Goal: Transaction & Acquisition: Book appointment/travel/reservation

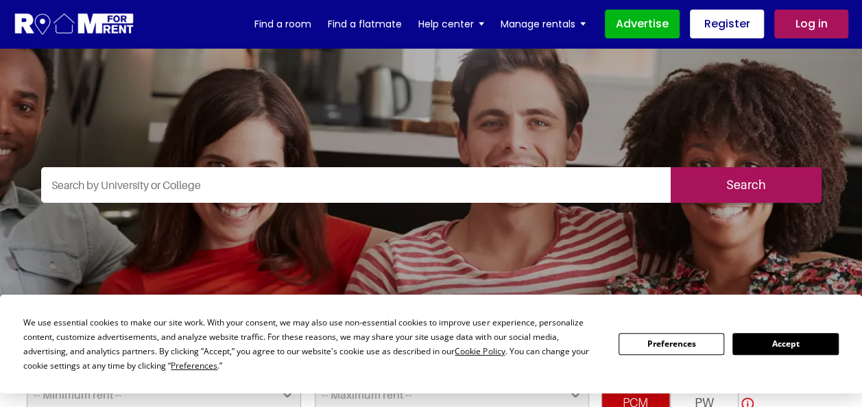
click at [241, 188] on input "text" at bounding box center [356, 185] width 630 height 36
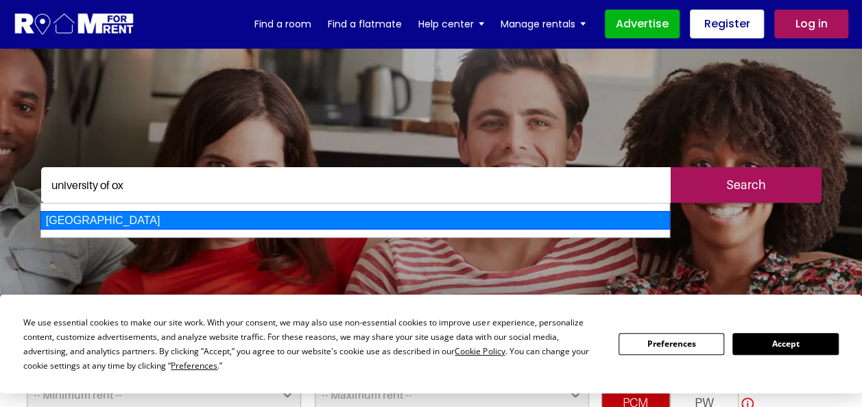
click at [225, 226] on div "University of Oxford" at bounding box center [355, 220] width 630 height 19
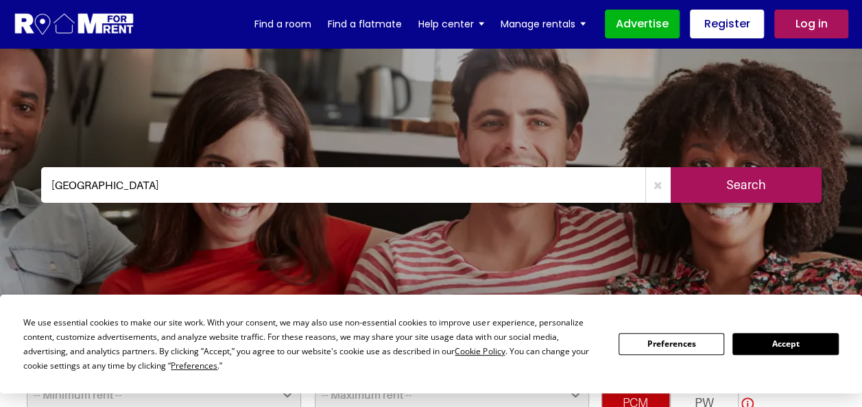
type input "University of Oxford"
click at [721, 192] on input "Search" at bounding box center [746, 185] width 151 height 36
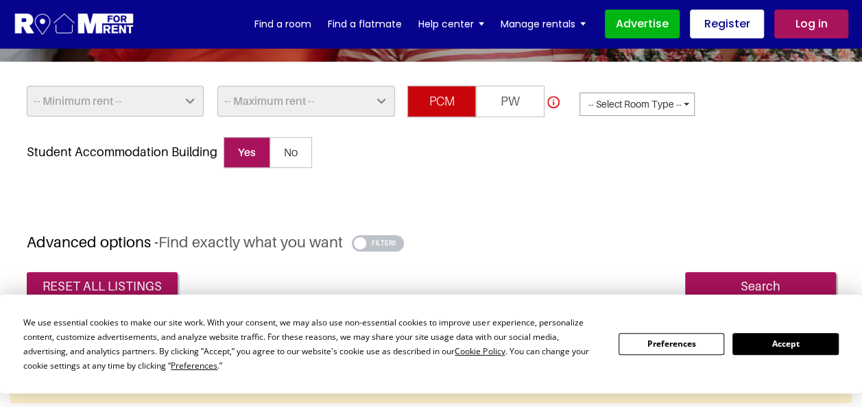
scroll to position [332, 0]
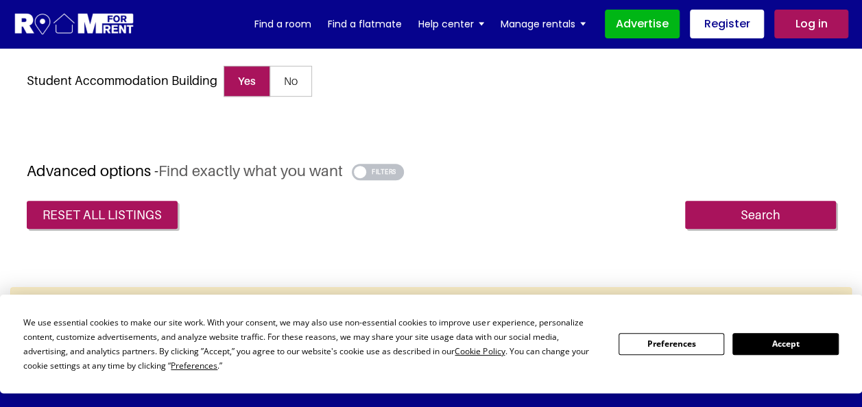
click at [783, 346] on button "Accept" at bounding box center [786, 343] width 106 height 21
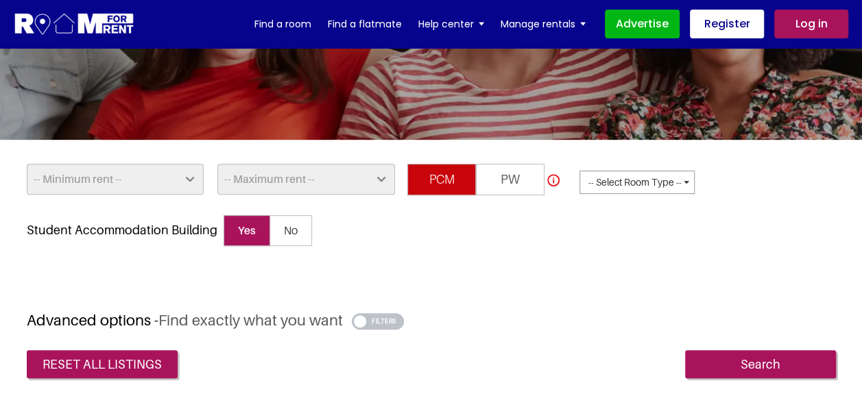
scroll to position [172, 0]
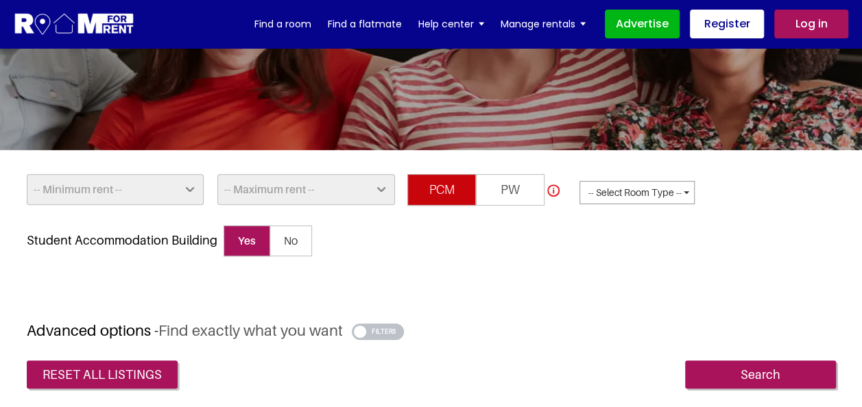
click at [372, 330] on button "button" at bounding box center [378, 332] width 53 height 16
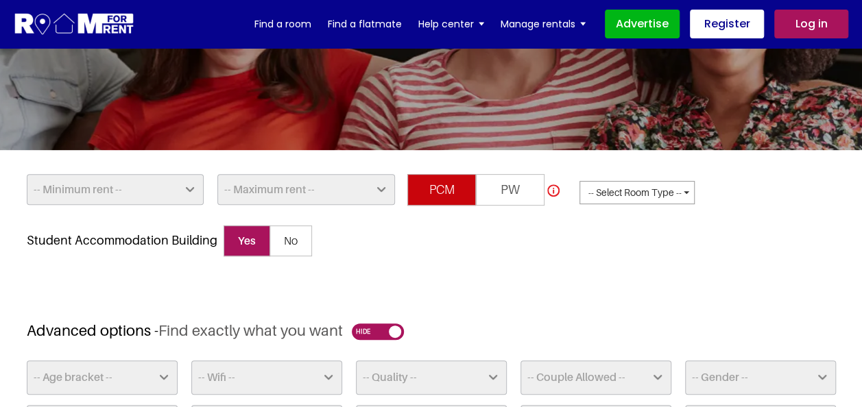
drag, startPoint x: 338, startPoint y: 231, endPoint x: 322, endPoint y: 239, distance: 16.9
click at [322, 239] on div "Student Accommodation Building Yes No" at bounding box center [189, 241] width 325 height 31
click at [312, 239] on span "No" at bounding box center [291, 242] width 43 height 32
click at [0, 0] on input "No" at bounding box center [0, 0] width 0 height 0
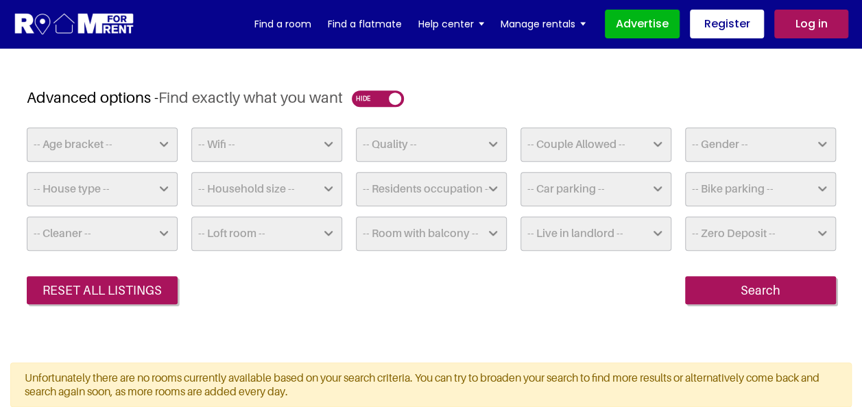
scroll to position [0, 0]
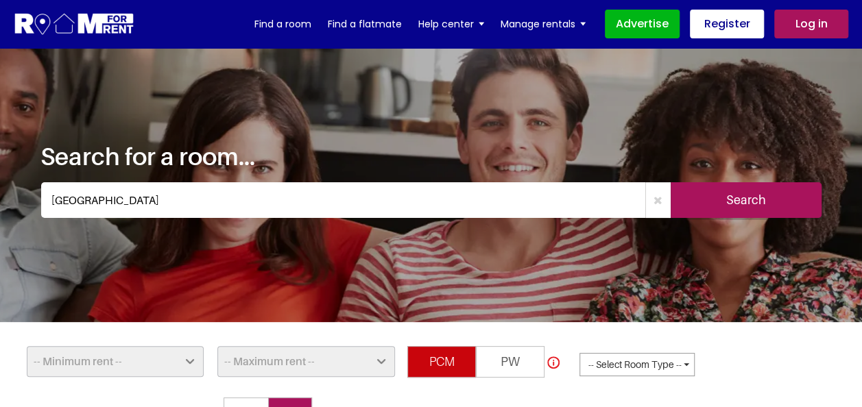
click at [752, 206] on input "Search" at bounding box center [746, 200] width 151 height 36
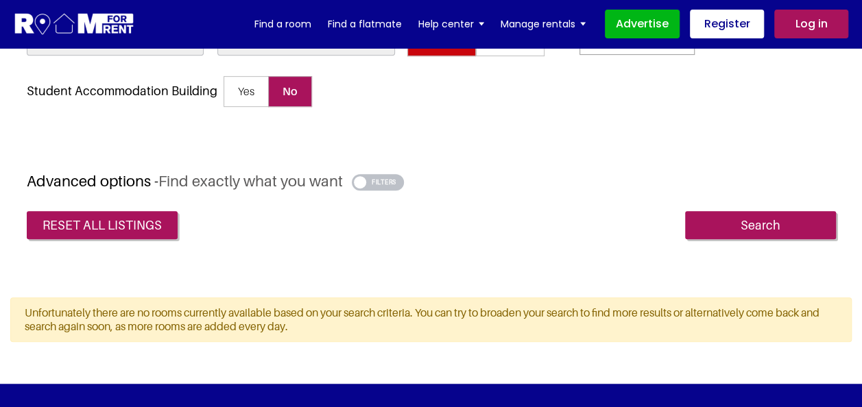
scroll to position [323, 0]
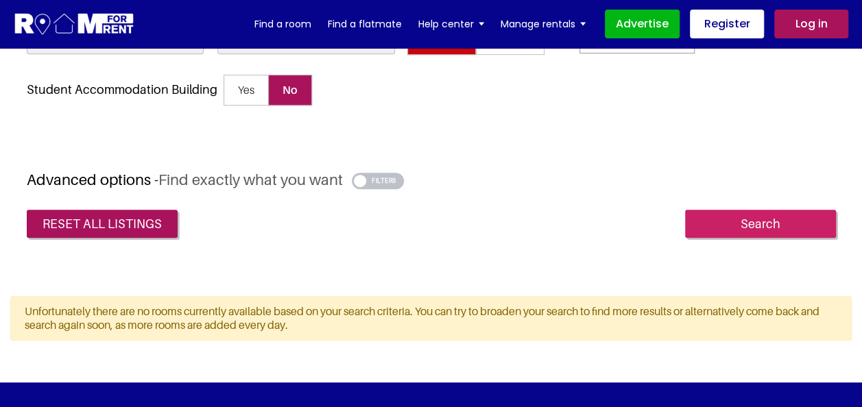
click at [777, 213] on input "Search" at bounding box center [760, 224] width 151 height 29
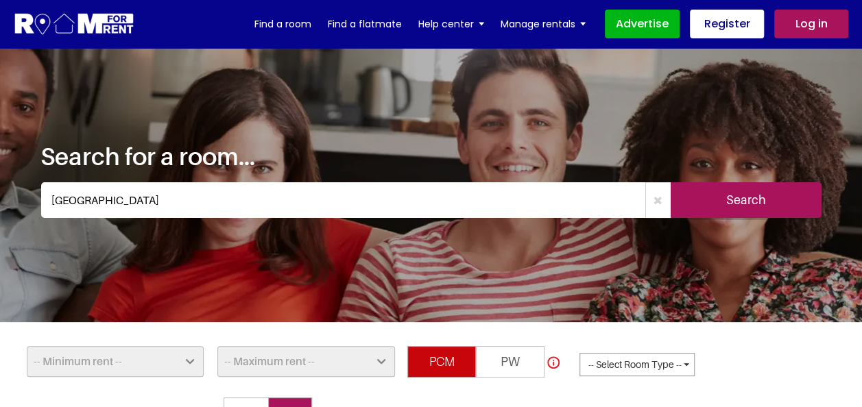
click at [206, 187] on input "University of Oxford" at bounding box center [343, 200] width 604 height 36
drag, startPoint x: 206, startPoint y: 187, endPoint x: 37, endPoint y: 209, distance: 170.2
click at [37, 209] on div "University of Oxford Search" at bounding box center [431, 200] width 803 height 36
click at [294, 21] on link "Find a room" at bounding box center [283, 24] width 57 height 21
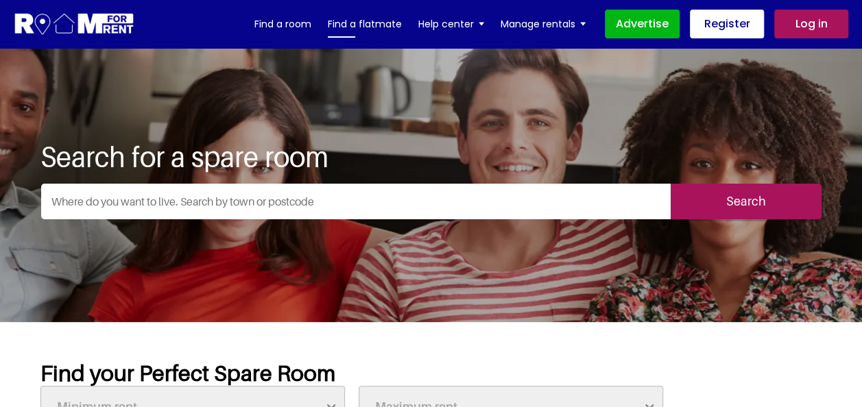
click at [379, 21] on link "Find a flatmate" at bounding box center [365, 24] width 74 height 21
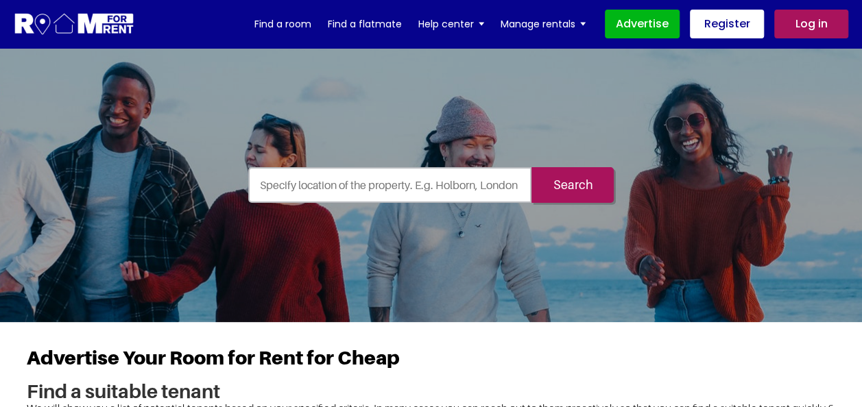
click at [320, 181] on input "text" at bounding box center [390, 185] width 284 height 36
type input "[GEOGRAPHIC_DATA]"
click at [532, 167] on input "Search" at bounding box center [573, 185] width 82 height 36
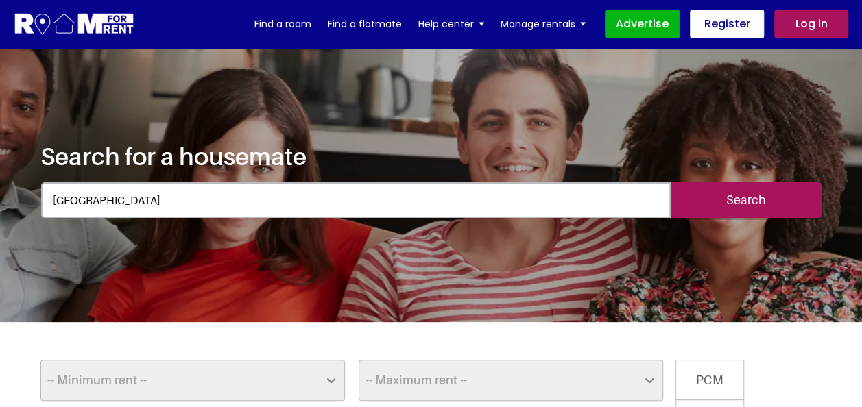
click at [170, 211] on input "oxford" at bounding box center [356, 200] width 630 height 36
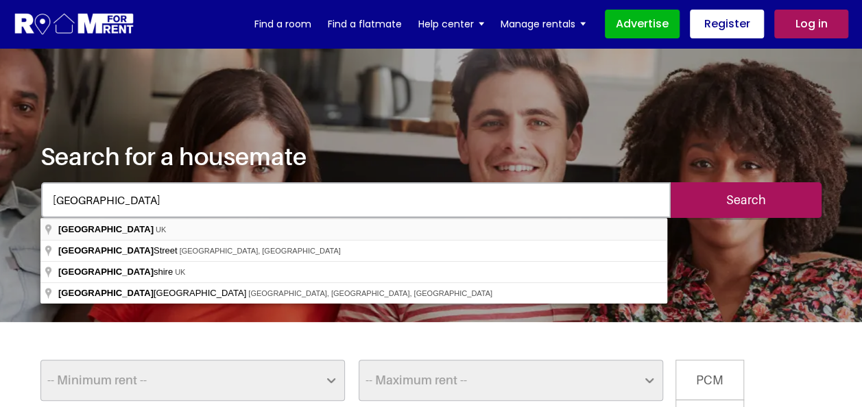
drag, startPoint x: 170, startPoint y: 211, endPoint x: 165, endPoint y: 228, distance: 17.4
type input "[GEOGRAPHIC_DATA], [GEOGRAPHIC_DATA]"
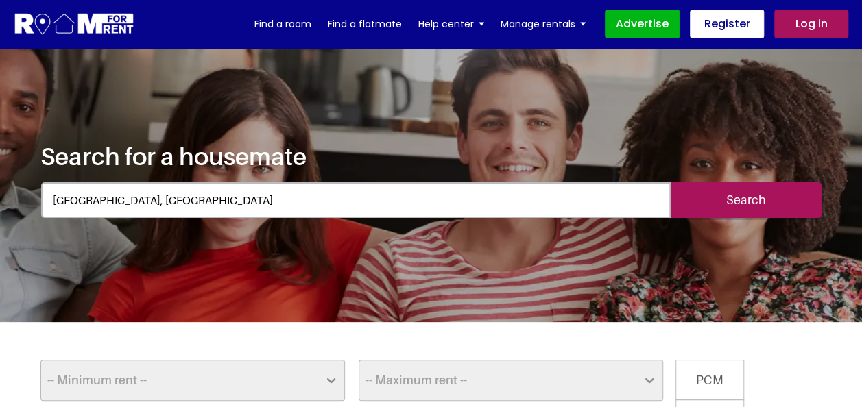
click at [731, 192] on input "Search" at bounding box center [746, 200] width 151 height 36
